Goal: Task Accomplishment & Management: Check status

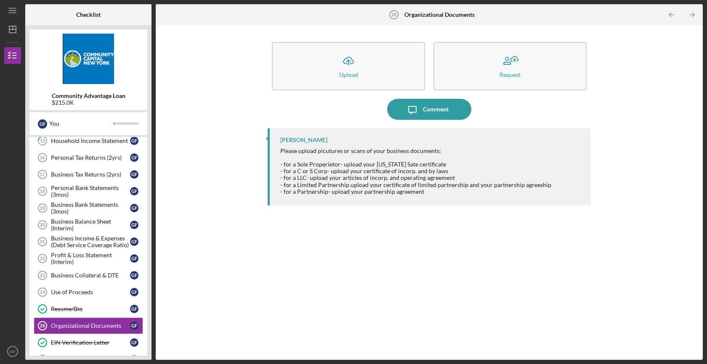
scroll to position [271, 0]
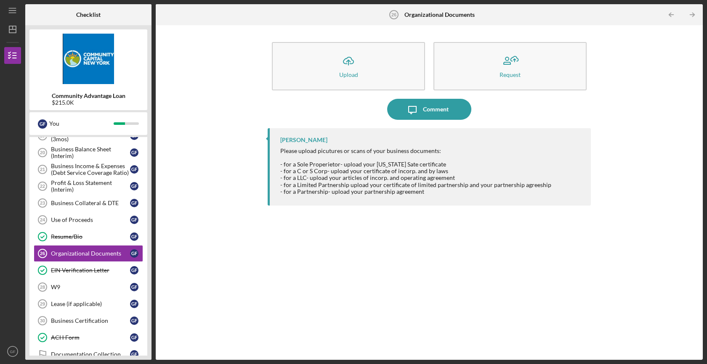
click at [204, 190] on div "Icon/Upload Upload Request Icon/Message Comment [PERSON_NAME] Please upload pic…" at bounding box center [429, 192] width 538 height 326
